Goal: Task Accomplishment & Management: Complete application form

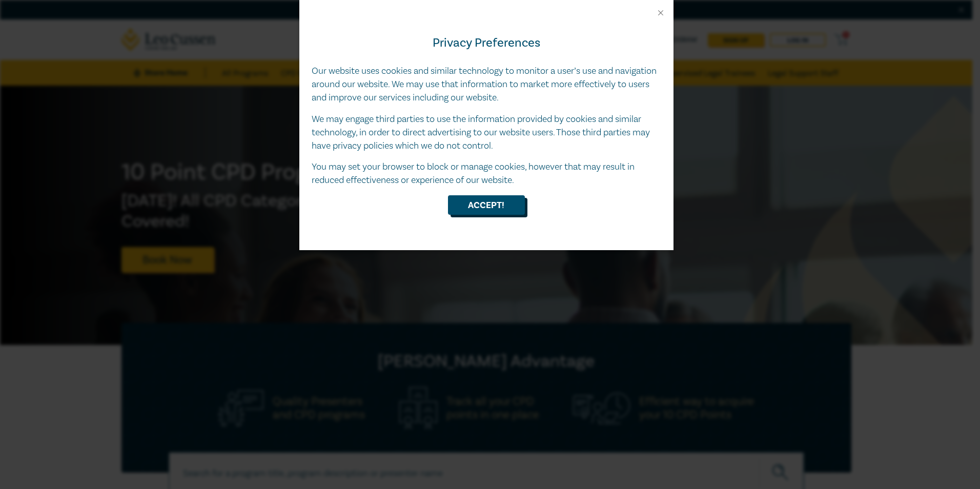
click at [507, 209] on button "Accept!" at bounding box center [486, 204] width 77 height 19
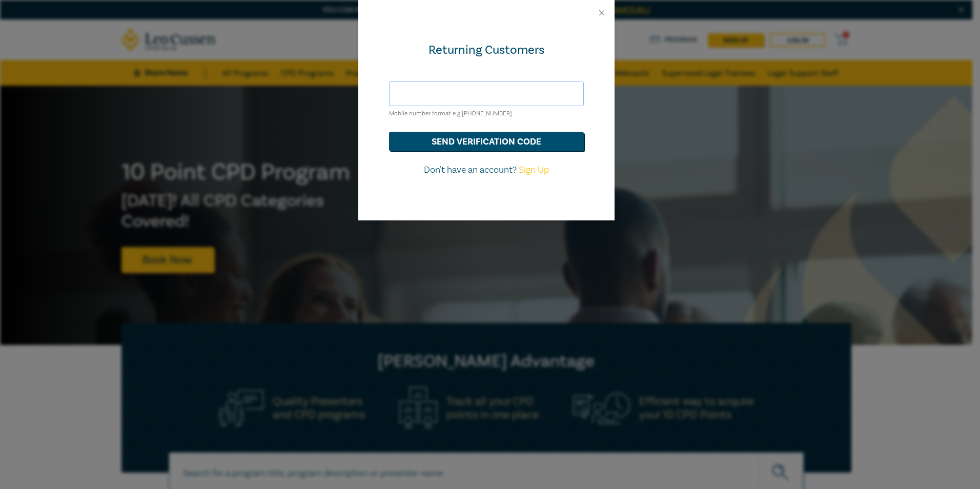
click at [470, 96] on input "text" at bounding box center [486, 93] width 195 height 25
click at [498, 148] on button "send verification code" at bounding box center [486, 141] width 195 height 19
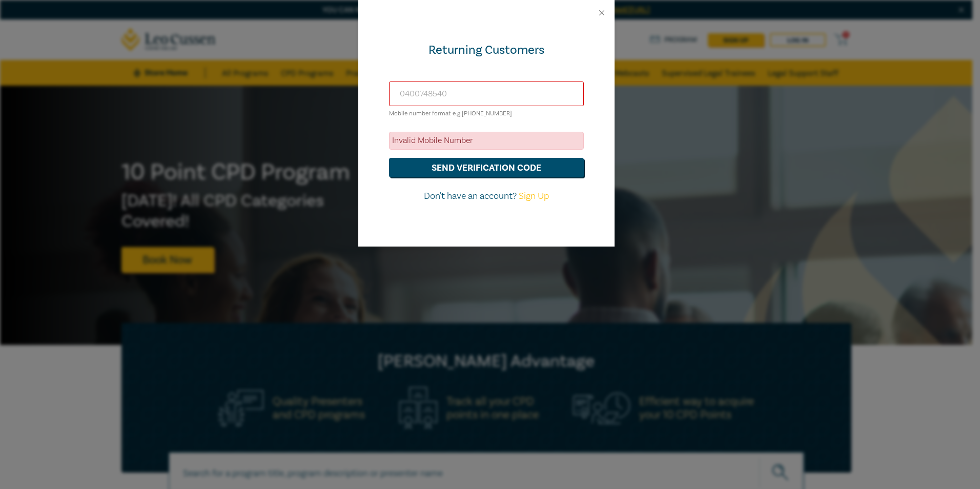
drag, startPoint x: 463, startPoint y: 96, endPoint x: 132, endPoint y: 90, distance: 331.6
click at [148, 98] on div "Returning Customers [PHONE_NUMBER] Mobile number format e.g [PHONE_NUMBER] Inva…" at bounding box center [490, 244] width 980 height 489
click at [407, 97] on input "61400748540" at bounding box center [486, 93] width 195 height 25
type input "61 400748540"
click at [471, 177] on form "[PHONE_NUMBER] Mobile number format e.g [PHONE_NUMBER] Invalid Mobile Number se…" at bounding box center [486, 141] width 195 height 121
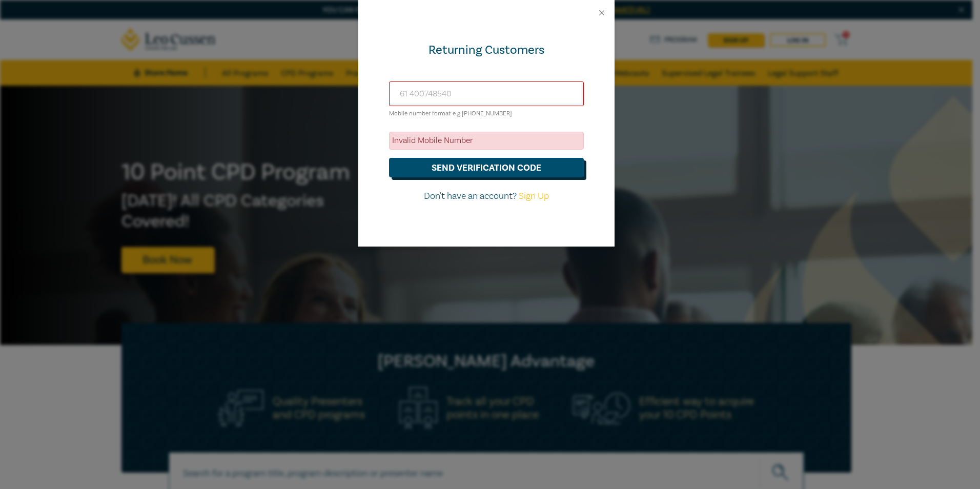
click at [470, 173] on button "send verification code" at bounding box center [486, 167] width 195 height 19
click at [389, 158] on button "send verification code" at bounding box center [486, 167] width 195 height 19
click at [502, 164] on button "send verification code" at bounding box center [486, 167] width 195 height 19
click at [600, 15] on button "Close" at bounding box center [601, 12] width 9 height 9
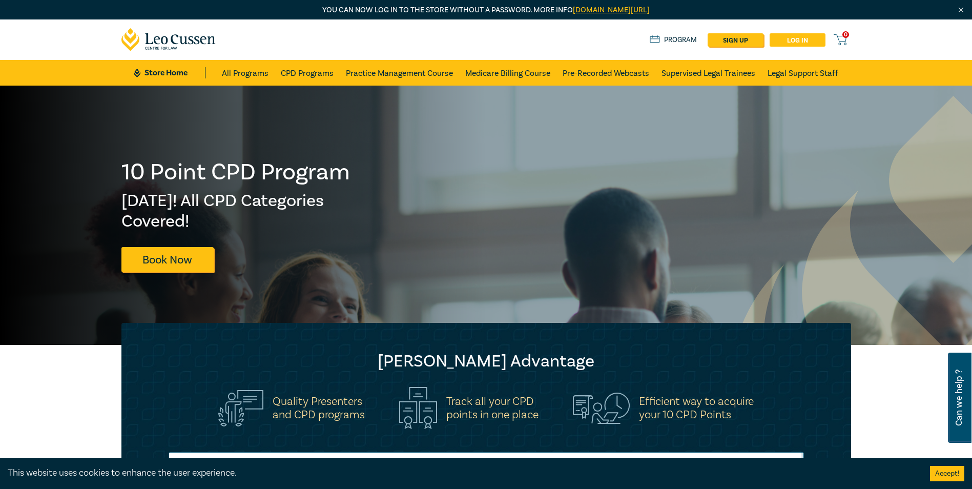
click at [807, 36] on link "Log in" at bounding box center [798, 39] width 56 height 13
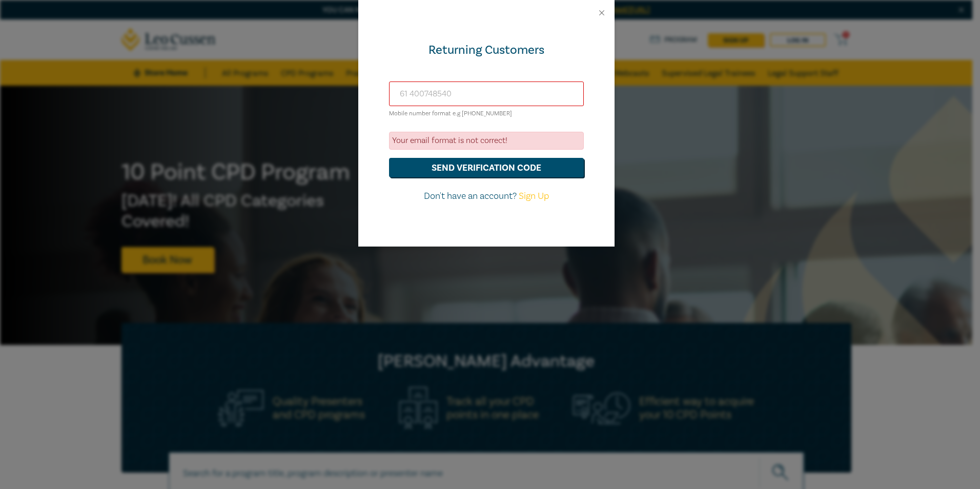
click at [470, 94] on input "61 400748540" at bounding box center [486, 93] width 195 height 25
click at [533, 201] on p "Don't have an account? Sign Up" at bounding box center [486, 196] width 195 height 13
click at [532, 198] on link "Sign Up" at bounding box center [534, 196] width 30 height 12
select select "AU"
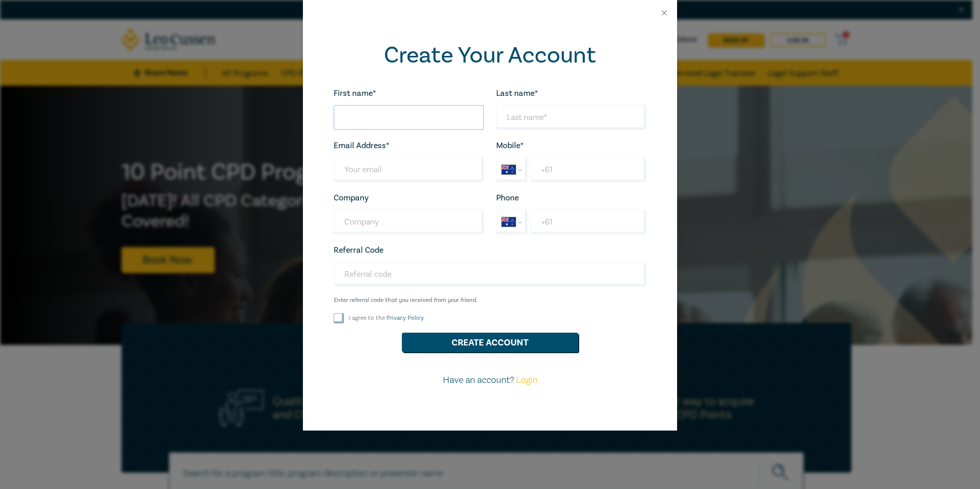
click at [429, 120] on input "First name*" at bounding box center [409, 117] width 150 height 25
type input "Teaghan"
click at [551, 111] on input "Last name*" at bounding box center [571, 117] width 150 height 25
type input "Firth"
click at [366, 162] on input "Last name*" at bounding box center [409, 169] width 150 height 25
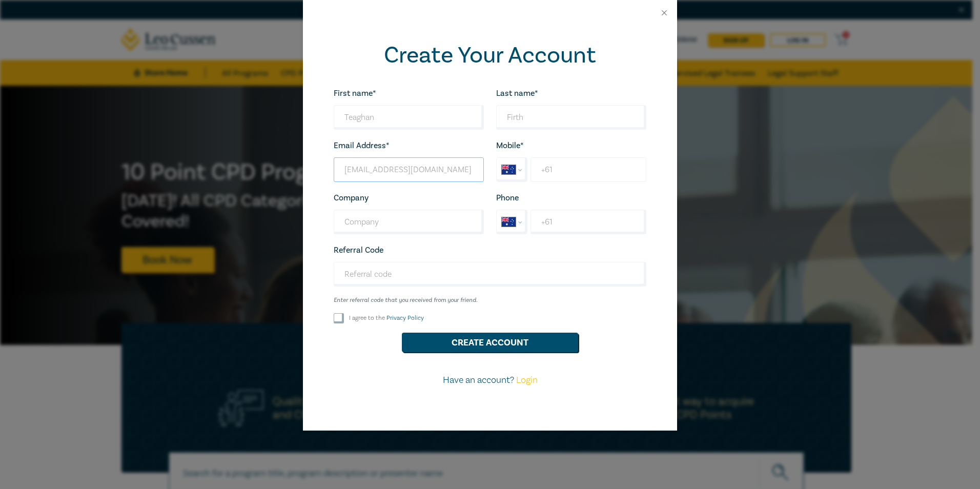
type input "[EMAIL_ADDRESS][DOMAIN_NAME]"
click at [557, 175] on input "+61" at bounding box center [588, 169] width 116 height 25
type input "[PHONE_NUMBER]"
click at [388, 230] on input "Company" at bounding box center [409, 222] width 150 height 25
type input "Ideal Conveyancing"
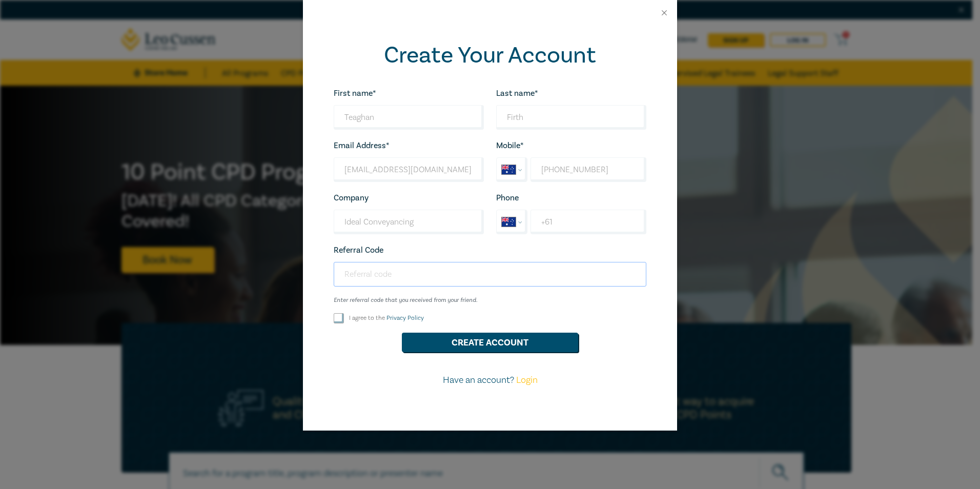
click at [382, 277] on input "Referral Code" at bounding box center [490, 274] width 313 height 25
click at [341, 321] on input "I agree to the Privacy Policy" at bounding box center [339, 318] width 10 height 10
checkbox input "true"
click at [465, 346] on button "Create Account" at bounding box center [490, 342] width 176 height 19
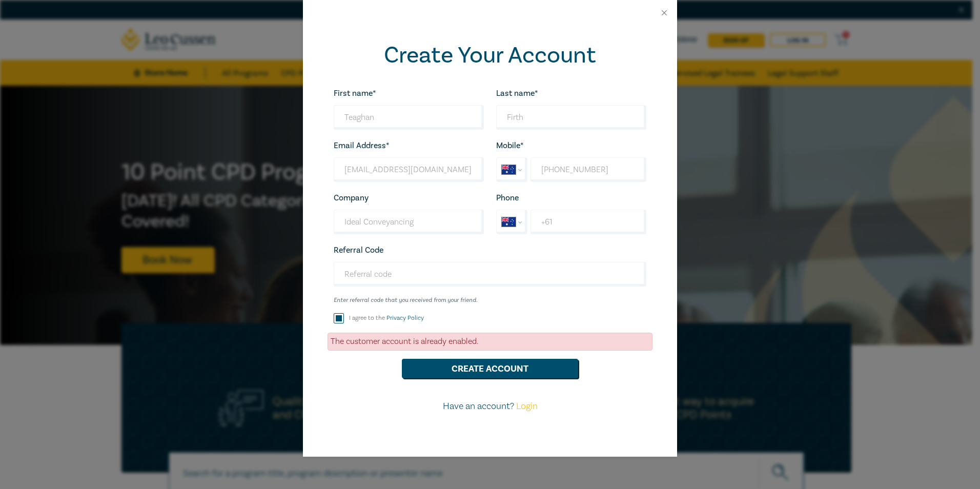
click at [535, 410] on link "Login" at bounding box center [527, 406] width 22 height 12
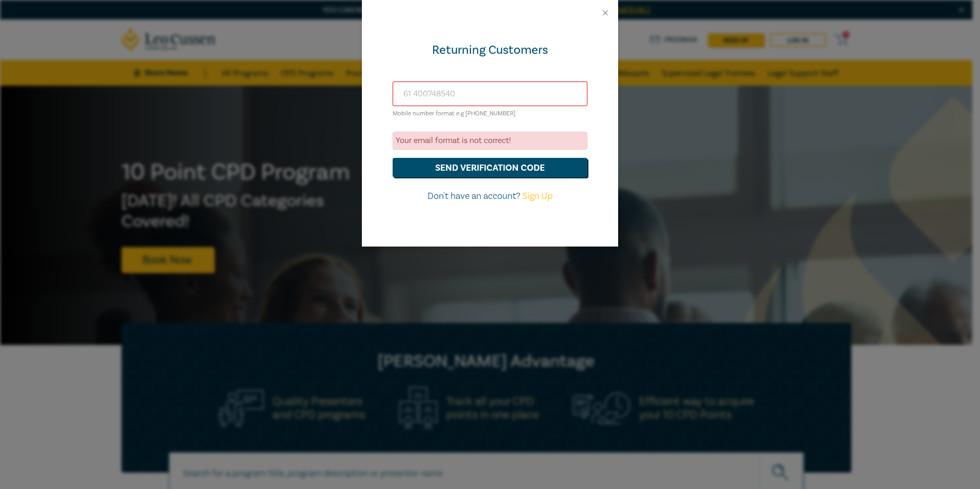
drag, startPoint x: 476, startPoint y: 90, endPoint x: 363, endPoint y: 100, distance: 113.2
click at [363, 100] on div "Returning Customers [PHONE_NUMBER] Mobile number format e.g [PHONE_NUMBER] Your…" at bounding box center [490, 136] width 256 height 221
type input "[EMAIL_ADDRESS][DOMAIN_NAME]"
click at [545, 170] on button "send verification code" at bounding box center [489, 167] width 195 height 19
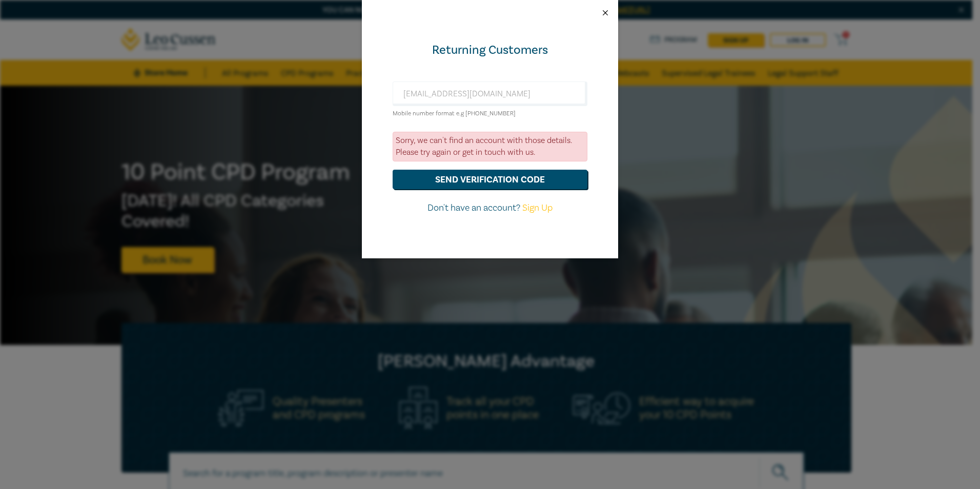
click at [607, 10] on button "Close" at bounding box center [605, 12] width 9 height 9
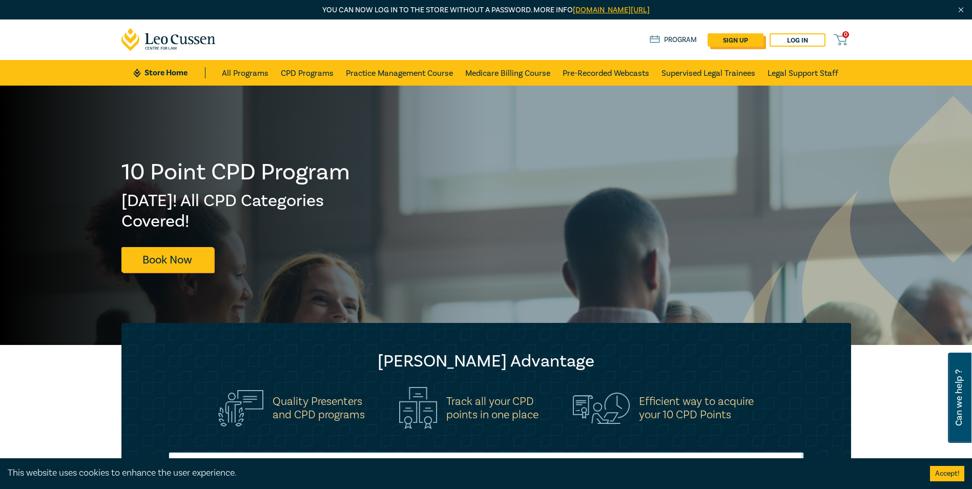
click at [730, 43] on link "sign up" at bounding box center [736, 39] width 56 height 13
select select "AU"
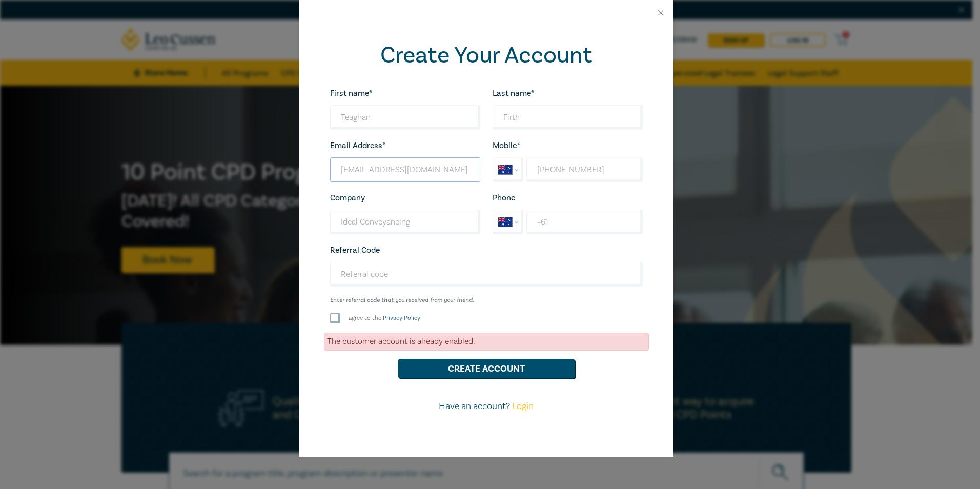
drag, startPoint x: 418, startPoint y: 170, endPoint x: 314, endPoint y: 182, distance: 105.2
click at [314, 182] on div "Create Your Account First name* Teaghan Looks good! Last name* [PERSON_NAME] Lo…" at bounding box center [486, 241] width 374 height 431
click at [523, 404] on link "Login" at bounding box center [523, 406] width 22 height 12
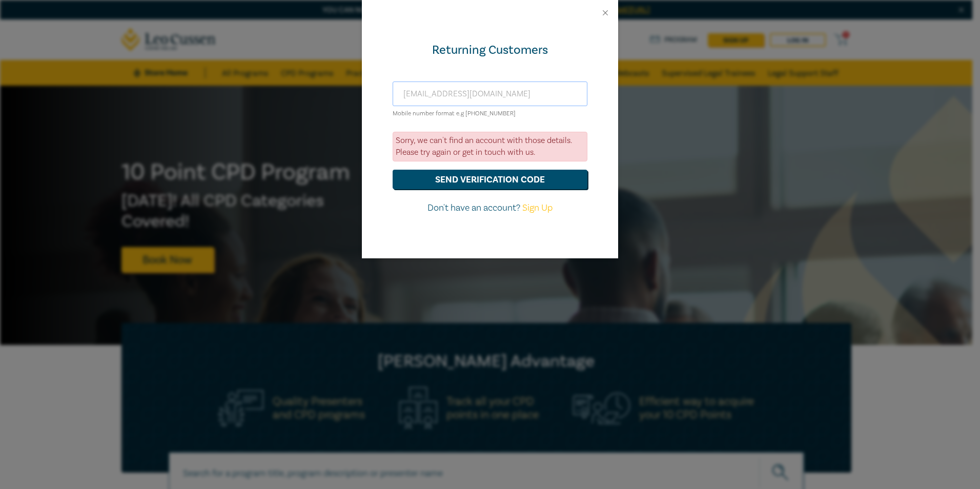
drag, startPoint x: 492, startPoint y: 91, endPoint x: 359, endPoint y: 113, distance: 134.9
click at [359, 113] on div "Returning Customers [EMAIL_ADDRESS][DOMAIN_NAME] Mobile number format e.g [PHON…" at bounding box center [490, 244] width 980 height 489
click at [485, 182] on button "send verification code" at bounding box center [489, 179] width 195 height 19
drag, startPoint x: 487, startPoint y: 92, endPoint x: 216, endPoint y: 132, distance: 274.1
click at [219, 131] on div "Returning Customers [EMAIL_ADDRESS][DOMAIN_NAME] Mobile number format e.g [PHON…" at bounding box center [490, 244] width 980 height 489
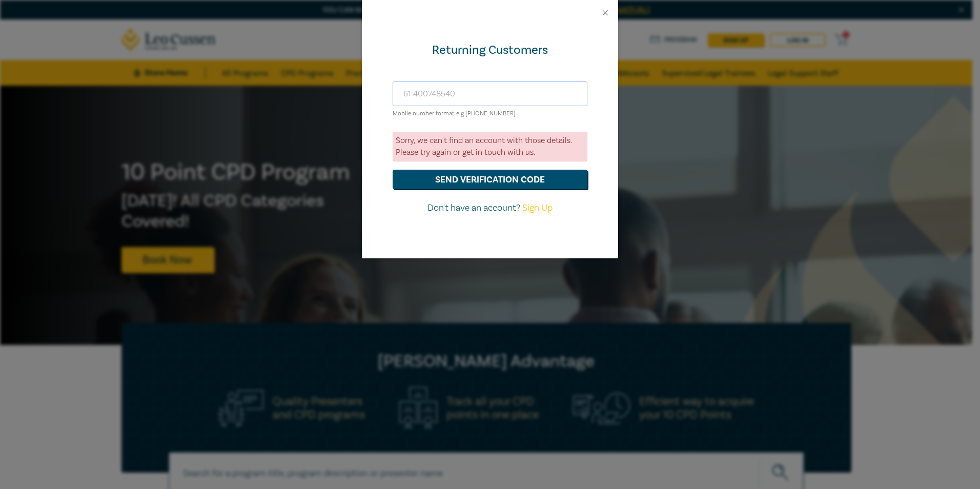
click at [392, 170] on button "send verification code" at bounding box center [489, 179] width 195 height 19
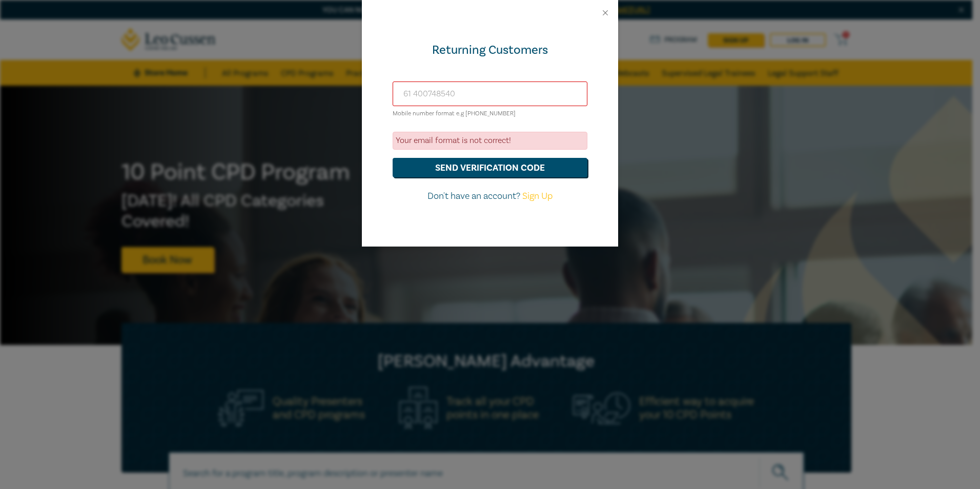
click at [414, 92] on input "61 400748540" at bounding box center [489, 93] width 195 height 25
click at [493, 171] on button "send verification code" at bounding box center [489, 167] width 195 height 19
click at [412, 92] on input "61 0400748540" at bounding box center [489, 93] width 195 height 25
click at [444, 170] on button "send verification code" at bounding box center [489, 167] width 195 height 19
click at [415, 93] on input "610400748540" at bounding box center [489, 93] width 195 height 25
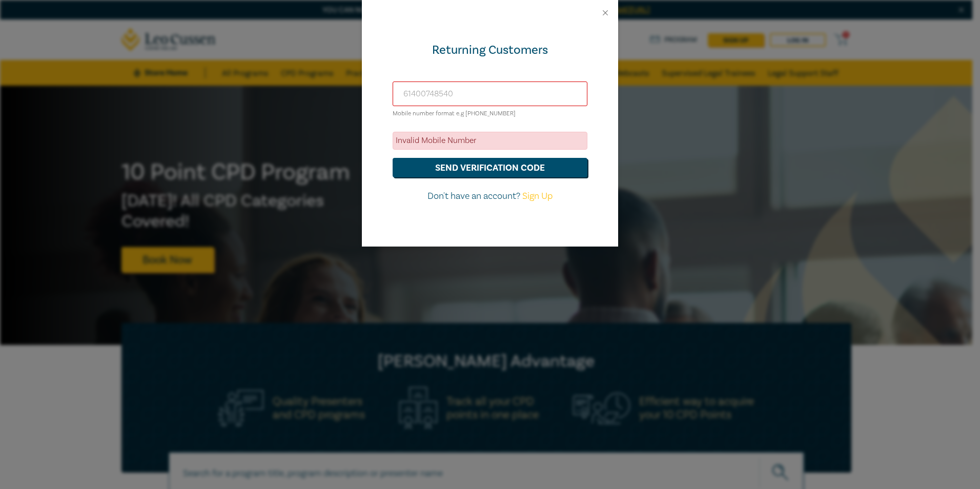
type input "61400748540"
click at [392, 158] on button "send verification code" at bounding box center [489, 167] width 195 height 19
click at [467, 167] on button "send verification code" at bounding box center [489, 167] width 195 height 19
click at [609, 9] on button "Close" at bounding box center [605, 12] width 9 height 9
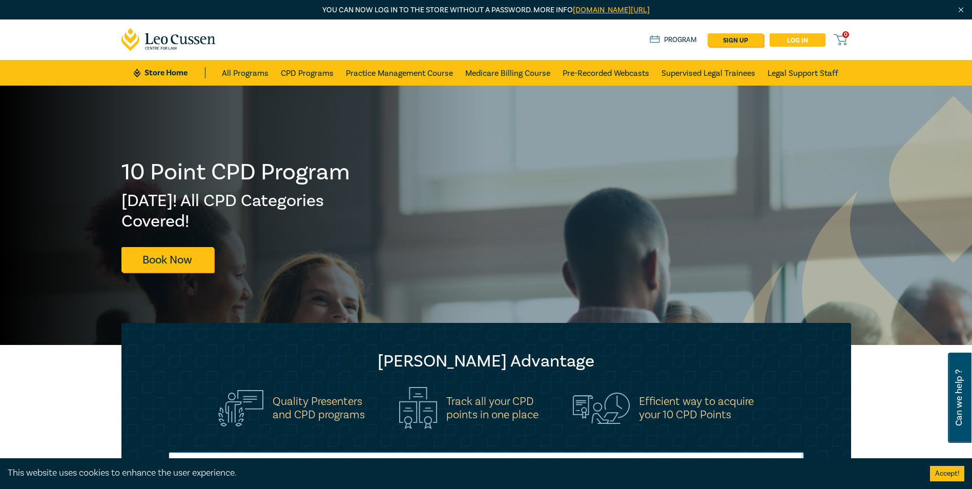
click at [797, 40] on link "Log in" at bounding box center [798, 39] width 56 height 13
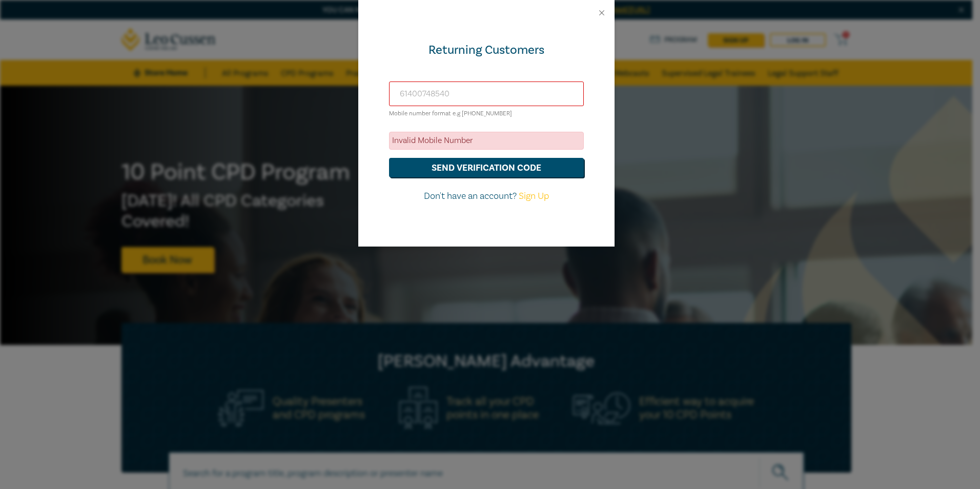
click at [499, 91] on input "61400748540" at bounding box center [486, 93] width 195 height 25
click at [420, 167] on button "send verification code" at bounding box center [486, 167] width 195 height 19
click at [410, 96] on input "61400748540" at bounding box center [486, 93] width 195 height 25
click at [408, 95] on input "61400748540" at bounding box center [486, 93] width 195 height 25
type input "61 400748540"
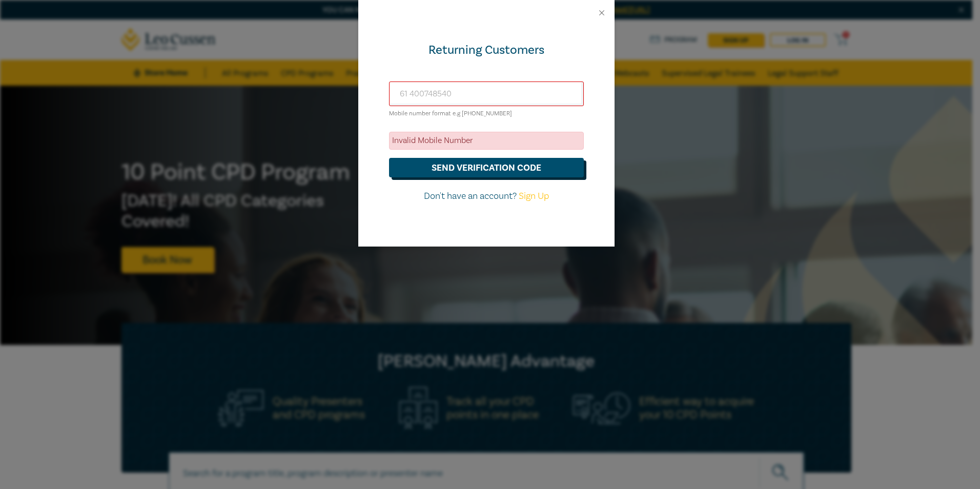
click at [459, 165] on button "send verification code" at bounding box center [486, 167] width 195 height 19
click at [596, 16] on div at bounding box center [486, 13] width 256 height 26
click at [598, 14] on button "Close" at bounding box center [601, 12] width 9 height 9
